Goal: Find specific page/section: Find specific page/section

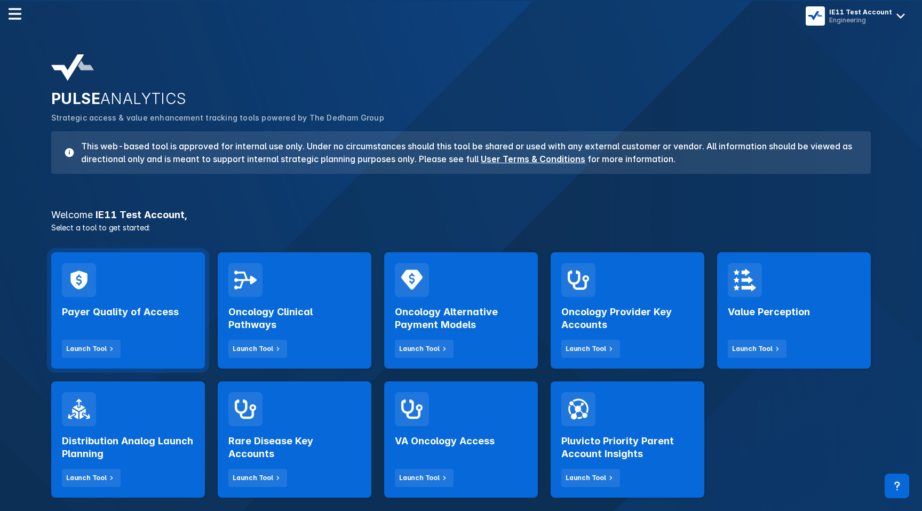
click at [139, 264] on div "Payer Quality of Access Launch Tool" at bounding box center [128, 310] width 154 height 116
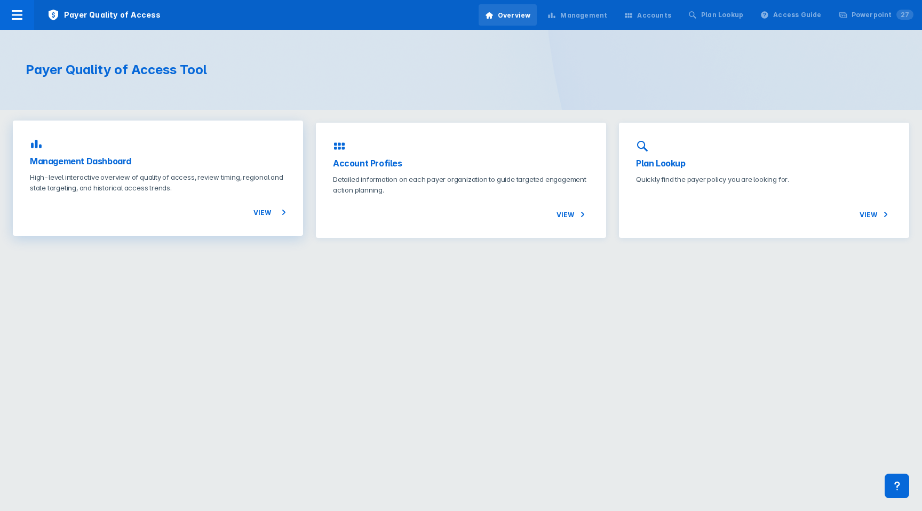
click at [187, 187] on p "High-level interactive overview of quality of access, review timing, regional a…" at bounding box center [158, 182] width 256 height 21
